Goal: Book appointment/travel/reservation

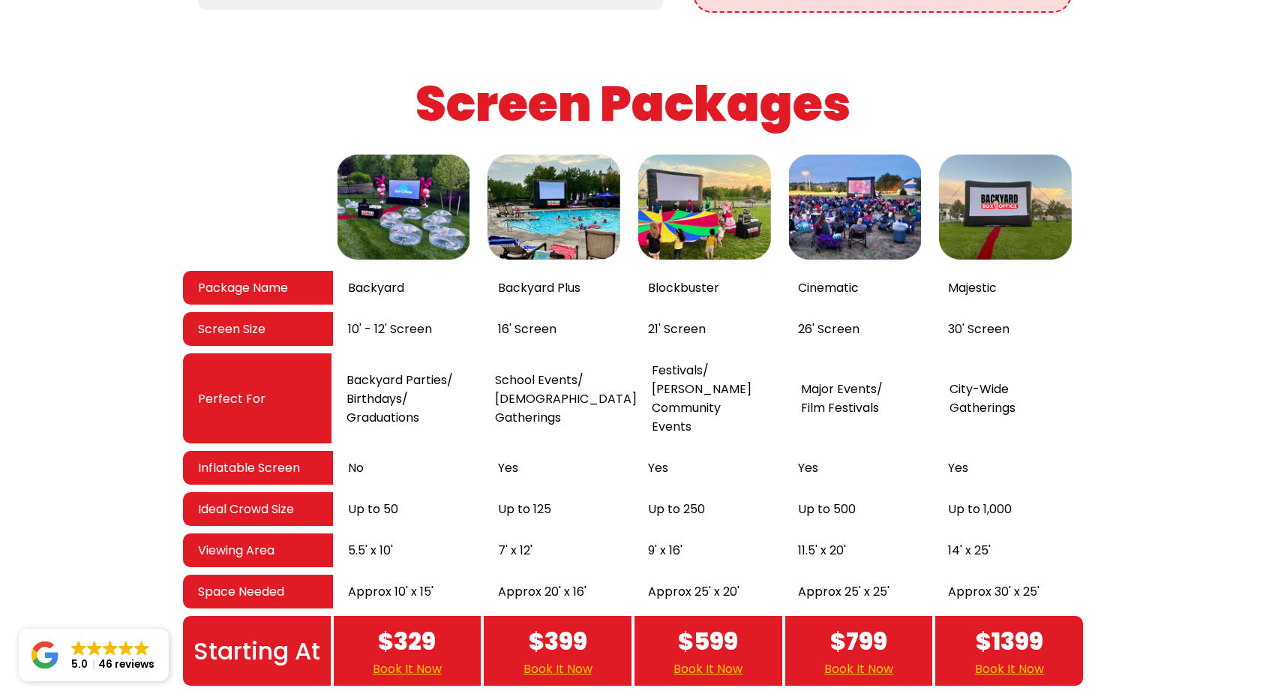
click at [725, 659] on link "Book It Now" at bounding box center [708, 668] width 69 height 19
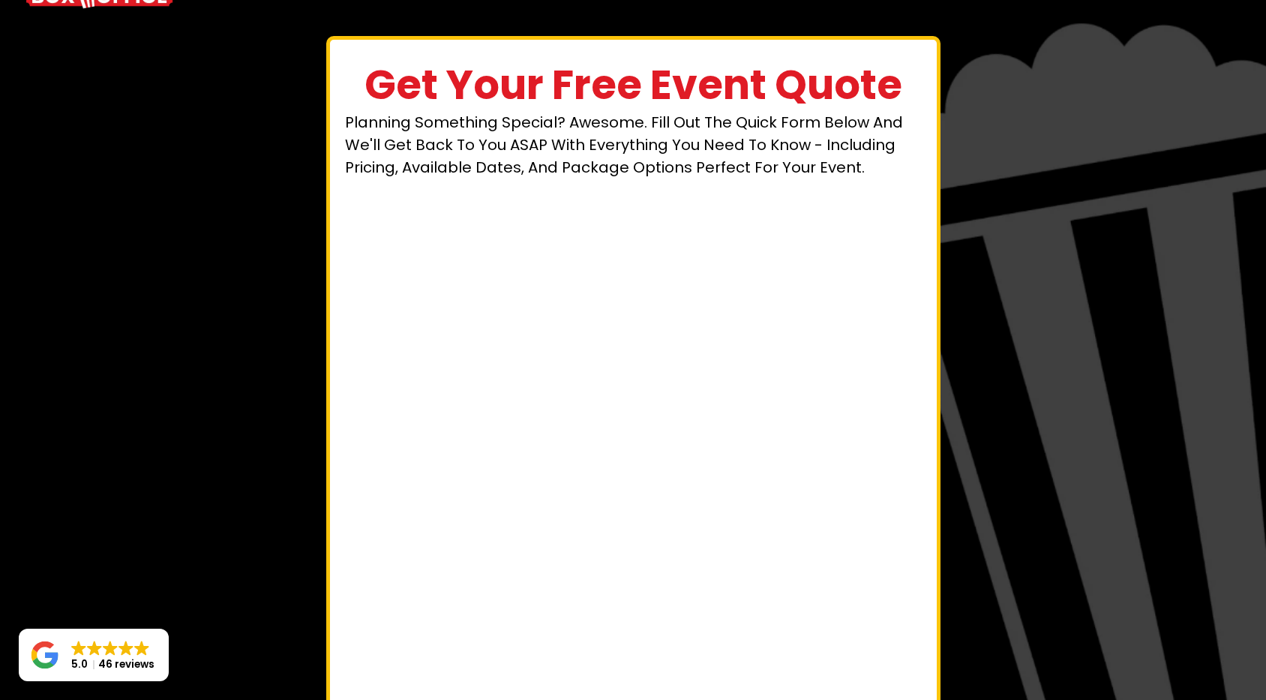
scroll to position [108, 0]
